Goal: Communication & Community: Answer question/provide support

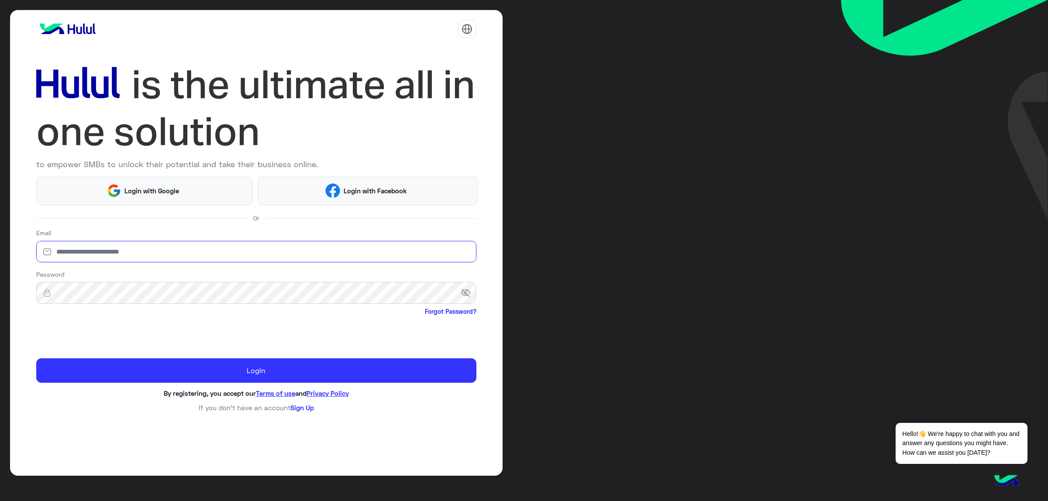
type input "**********"
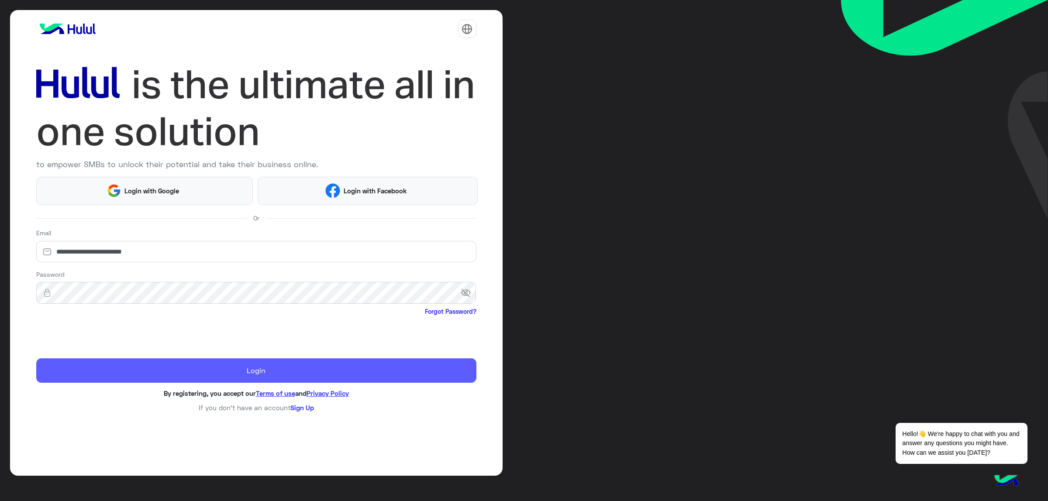
click at [90, 368] on button "Login" at bounding box center [256, 370] width 440 height 24
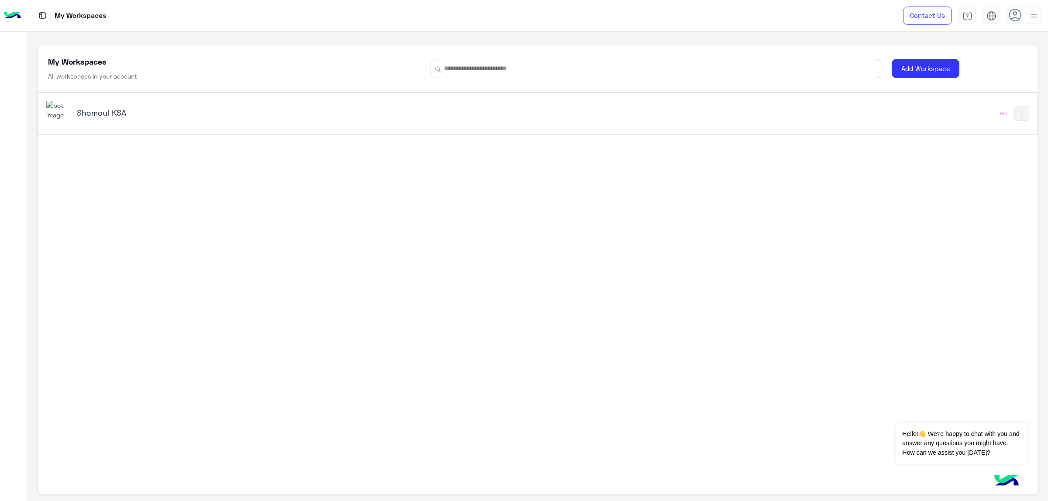
click at [99, 121] on div "Shomoul KSA" at bounding box center [341, 113] width 590 height 25
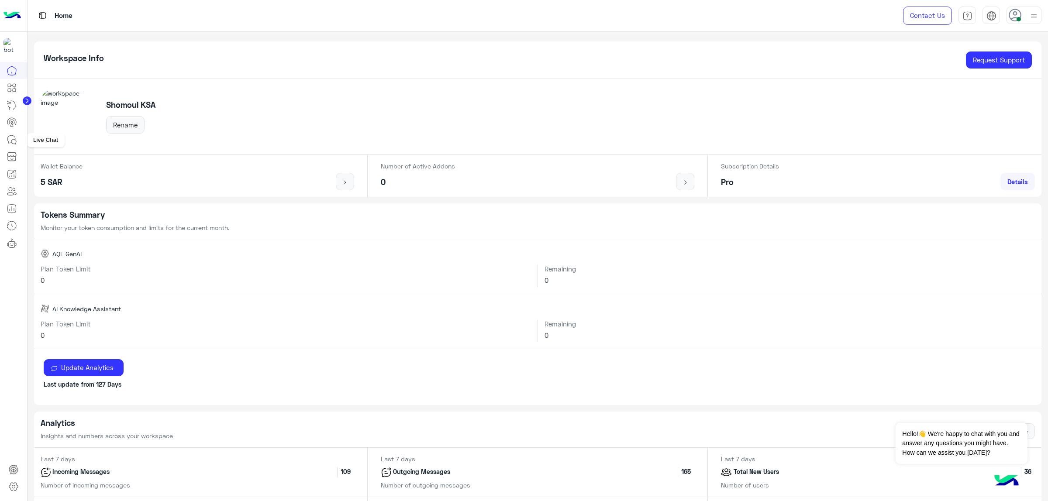
click at [11, 140] on icon at bounding box center [12, 139] width 10 height 10
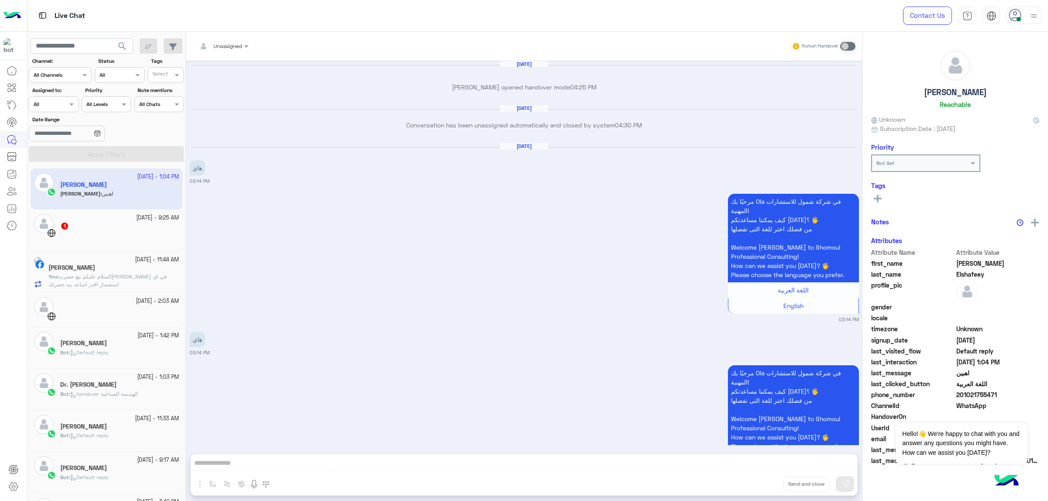
scroll to position [1568, 0]
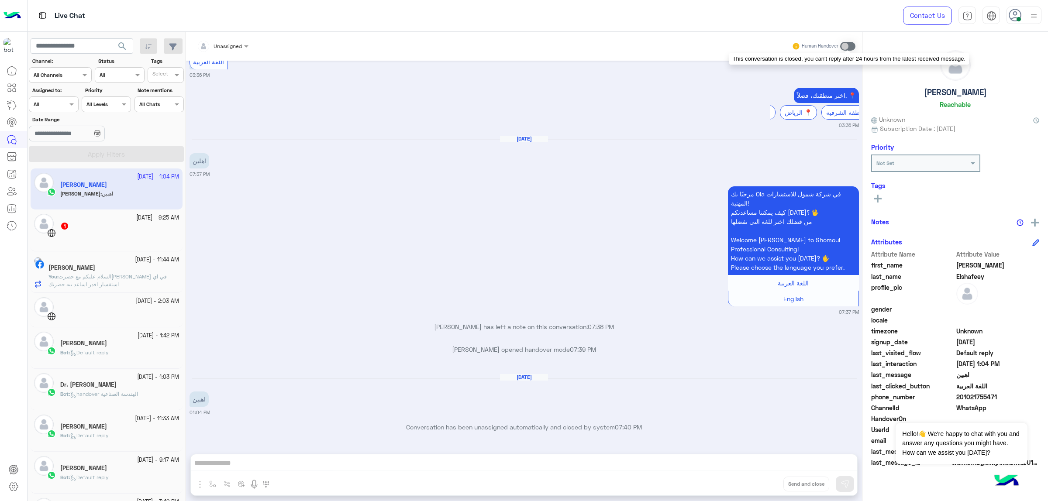
click at [848, 47] on span at bounding box center [847, 46] width 15 height 9
click at [846, 49] on span at bounding box center [847, 46] width 15 height 9
drag, startPoint x: 843, startPoint y: 45, endPoint x: 858, endPoint y: 44, distance: 15.7
click at [858, 44] on div "Unassigned Human Handover" at bounding box center [524, 46] width 676 height 29
click at [846, 44] on span at bounding box center [847, 46] width 15 height 9
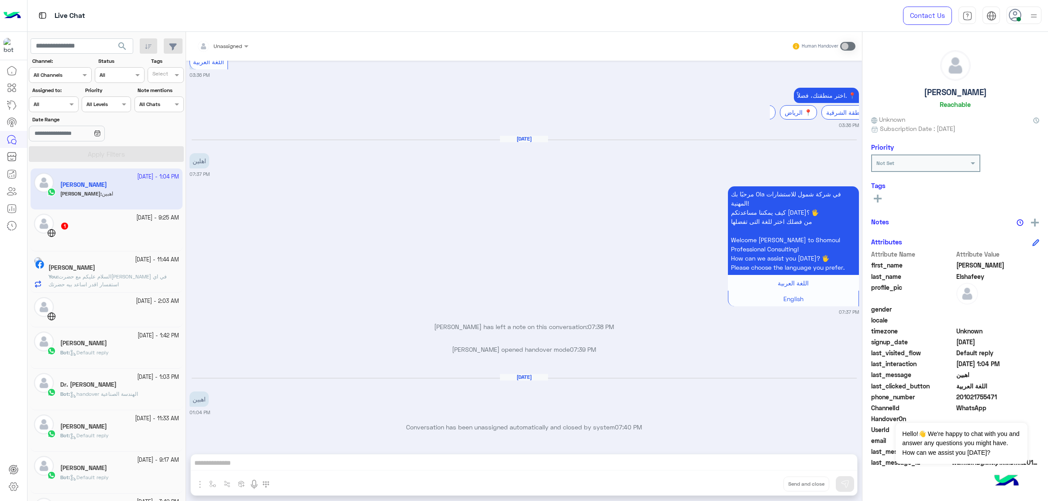
click at [130, 223] on div "1" at bounding box center [119, 226] width 119 height 9
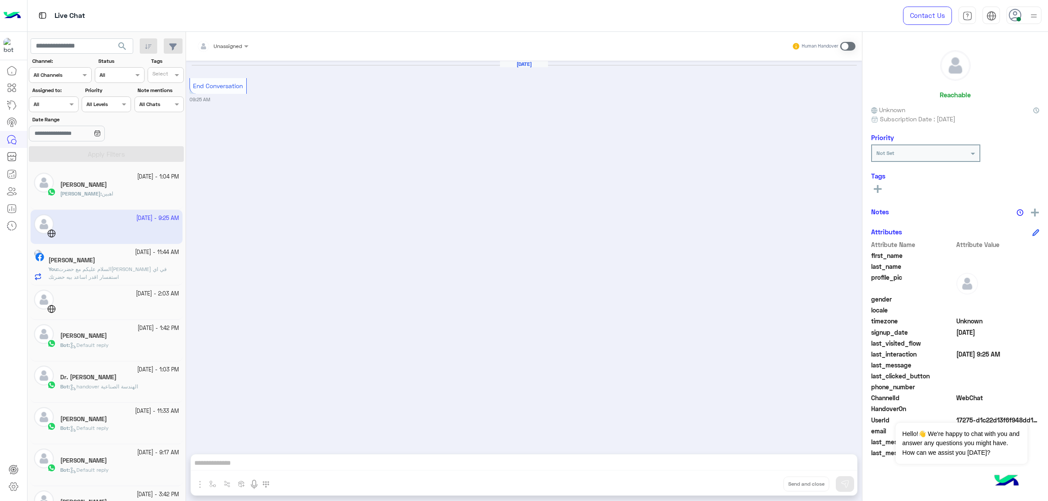
click at [124, 193] on div "Ola : اهبين" at bounding box center [119, 197] width 119 height 15
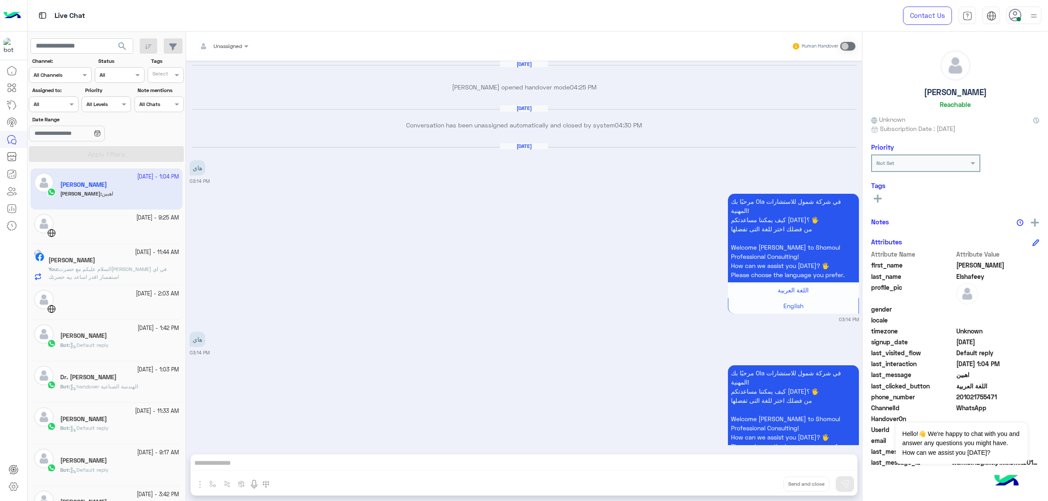
scroll to position [1568, 0]
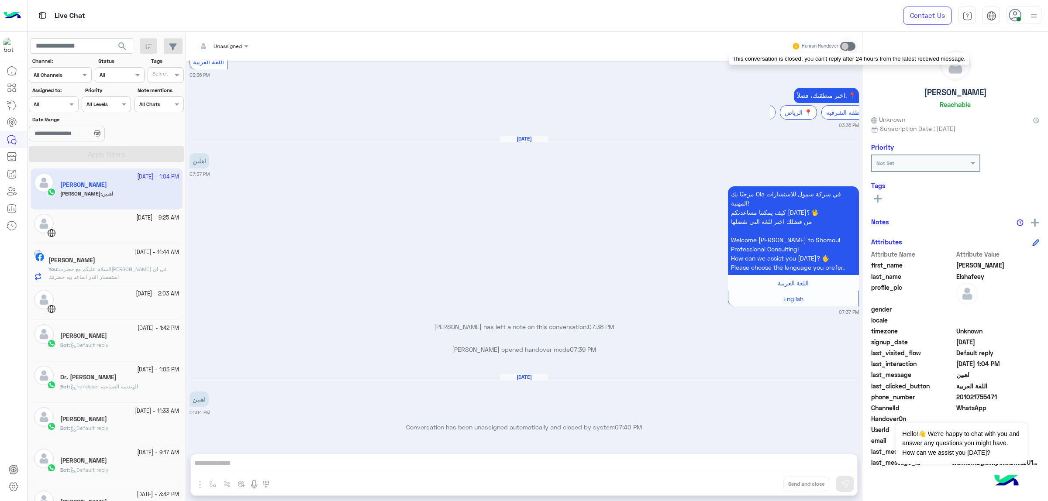
click at [846, 44] on span at bounding box center [847, 46] width 15 height 9
click at [237, 55] on div "Unassigned Human Handover" at bounding box center [524, 46] width 676 height 29
click at [237, 55] on body "Live Chat Contact Us Help Center عربي English search Channel: Channel All Chann…" at bounding box center [524, 250] width 1048 height 501
click at [231, 49] on div at bounding box center [231, 49] width 0 height 0
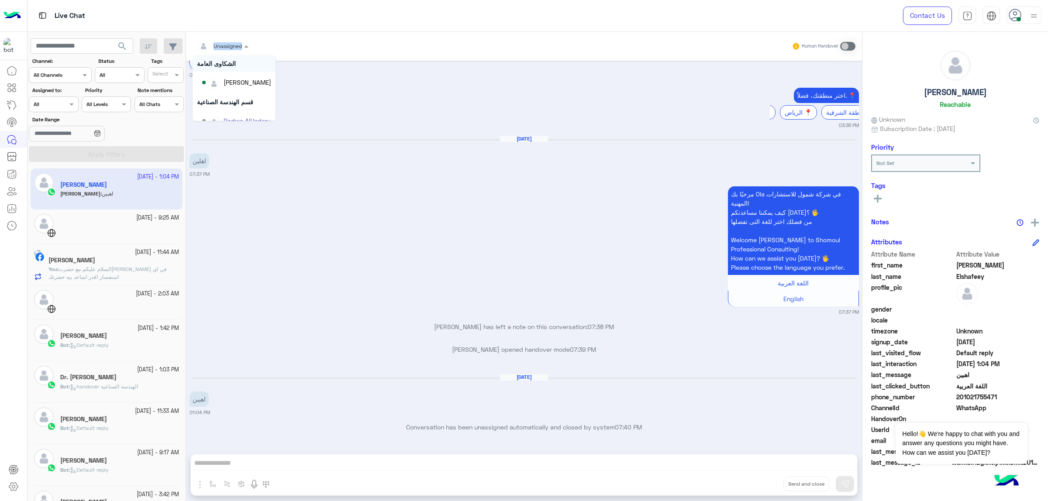
click at [224, 46] on input "text" at bounding box center [212, 45] width 31 height 8
click at [232, 45] on div at bounding box center [223, 45] width 60 height 8
click at [317, 95] on div "اختر منطقتك، فضلاً. 📍 [GEOGRAPHIC_DATA] 📍 الرياض 📍 المنطقة الشرقية 📍 03:36 PM" at bounding box center [523, 108] width 669 height 44
click at [243, 46] on span at bounding box center [247, 45] width 11 height 9
click at [255, 97] on div "[PERSON_NAME]" at bounding box center [236, 104] width 69 height 15
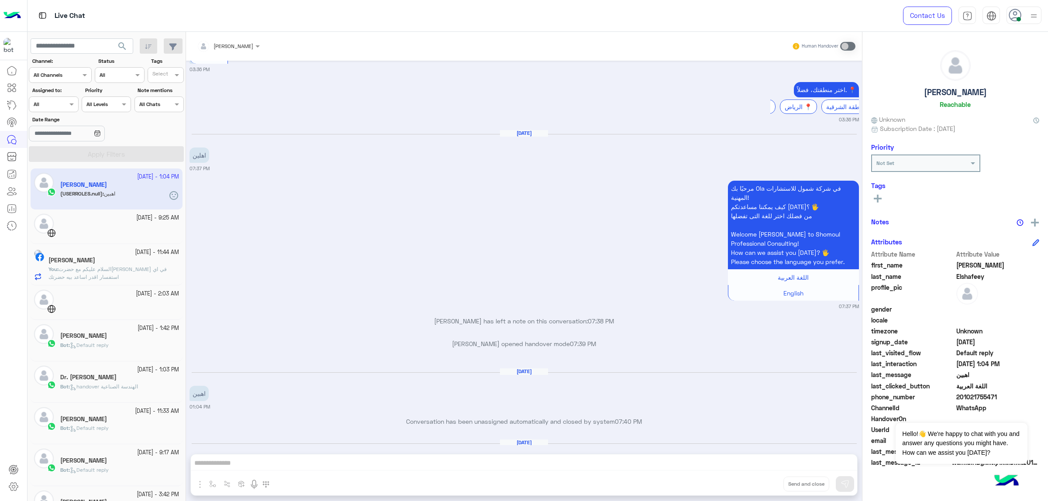
scroll to position [1612, 0]
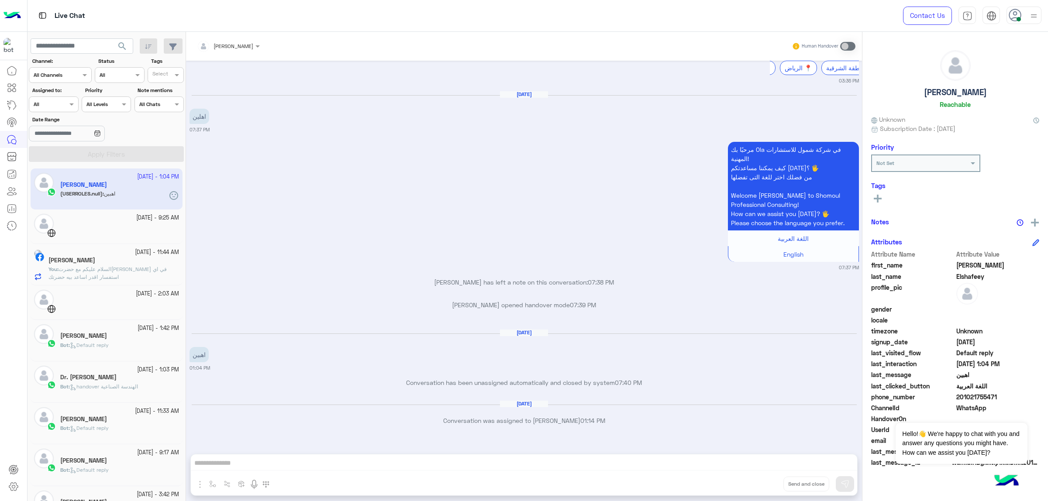
click at [268, 454] on div "[PERSON_NAME] Human Handover [DATE] [PERSON_NAME] opened handover mode 04:25 PM…" at bounding box center [524, 268] width 676 height 473
click at [73, 101] on span at bounding box center [72, 104] width 11 height 9
click at [75, 172] on div "[PERSON_NAME]" at bounding box center [71, 179] width 66 height 15
click at [80, 153] on button "Apply Filters" at bounding box center [106, 154] width 155 height 16
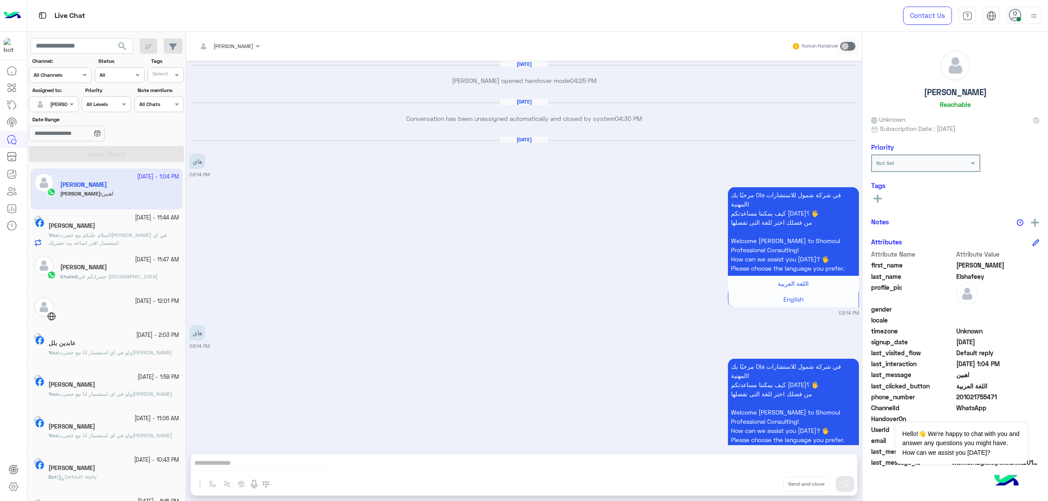
scroll to position [1599, 0]
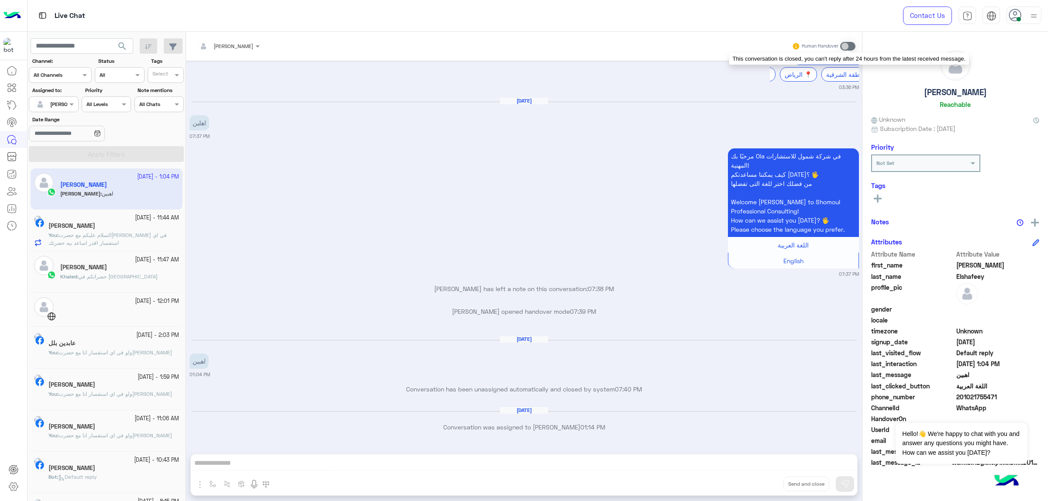
click at [846, 45] on span at bounding box center [847, 46] width 15 height 9
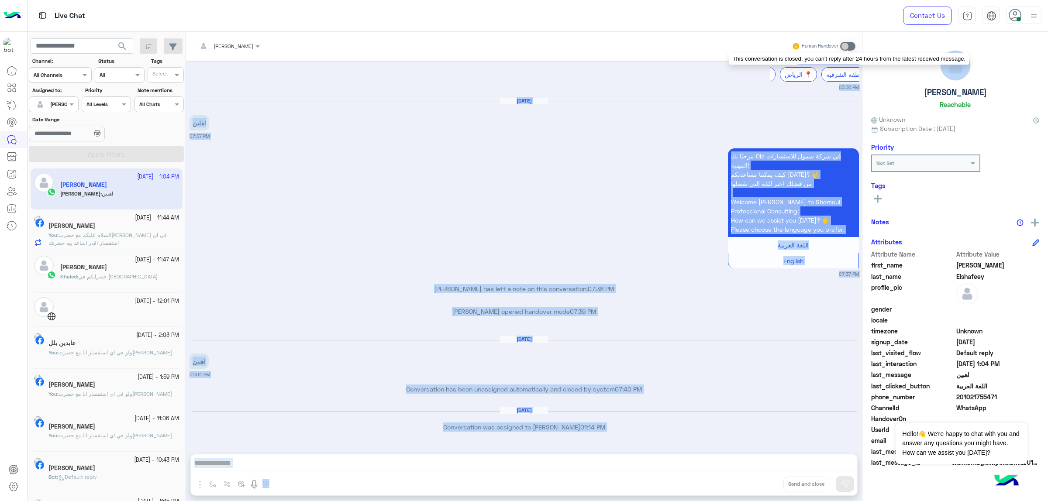
drag, startPoint x: 846, startPoint y: 45, endPoint x: 882, endPoint y: 48, distance: 36.4
click at [882, 48] on mat-drawer-container "[PERSON_NAME] Human Handover [DATE] [PERSON_NAME] opened handover mode 04:25 PM…" at bounding box center [617, 268] width 862 height 473
click at [599, 317] on div "[PERSON_NAME] opened handover mode 07:39 PM" at bounding box center [523, 315] width 669 height 16
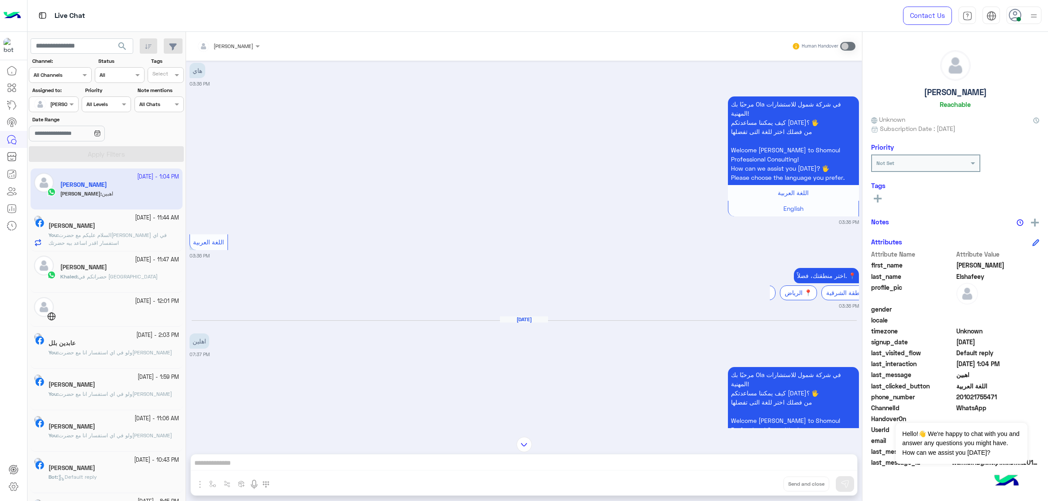
scroll to position [3592, 0]
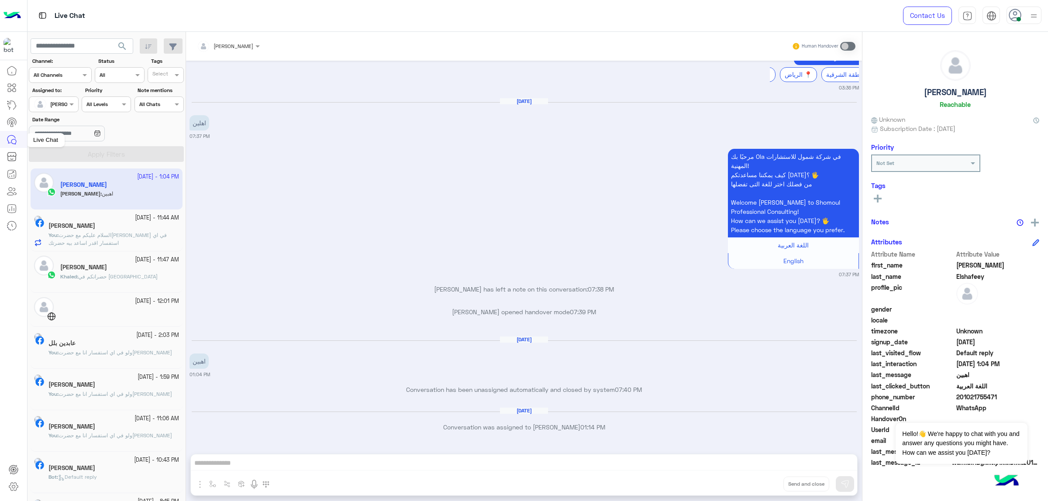
click at [10, 138] on icon at bounding box center [12, 139] width 10 height 10
